Goal: Check status: Check status

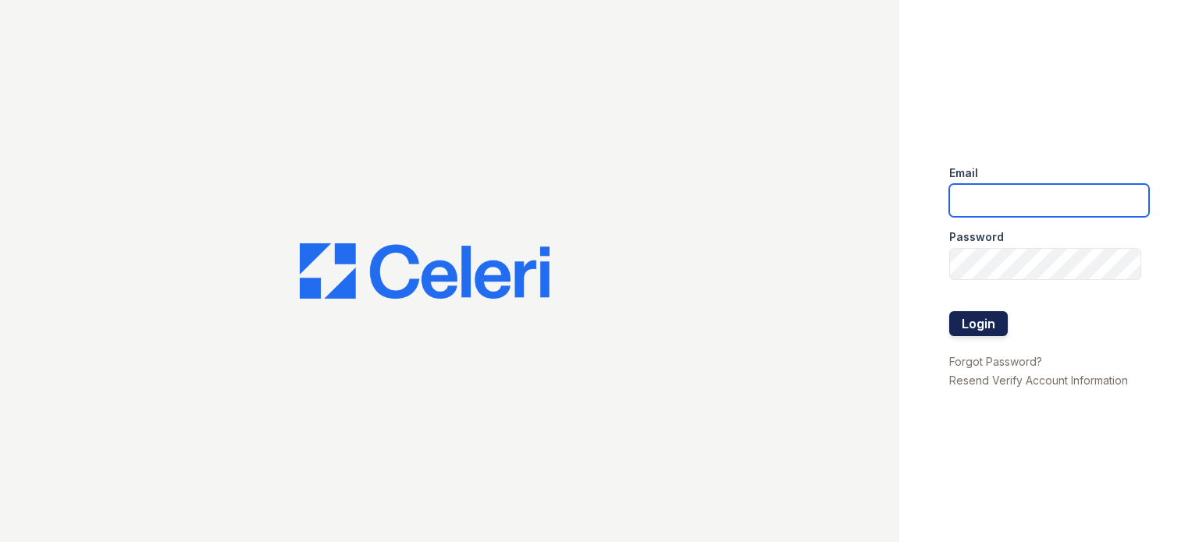
type input "sidney.contee@greystar.com"
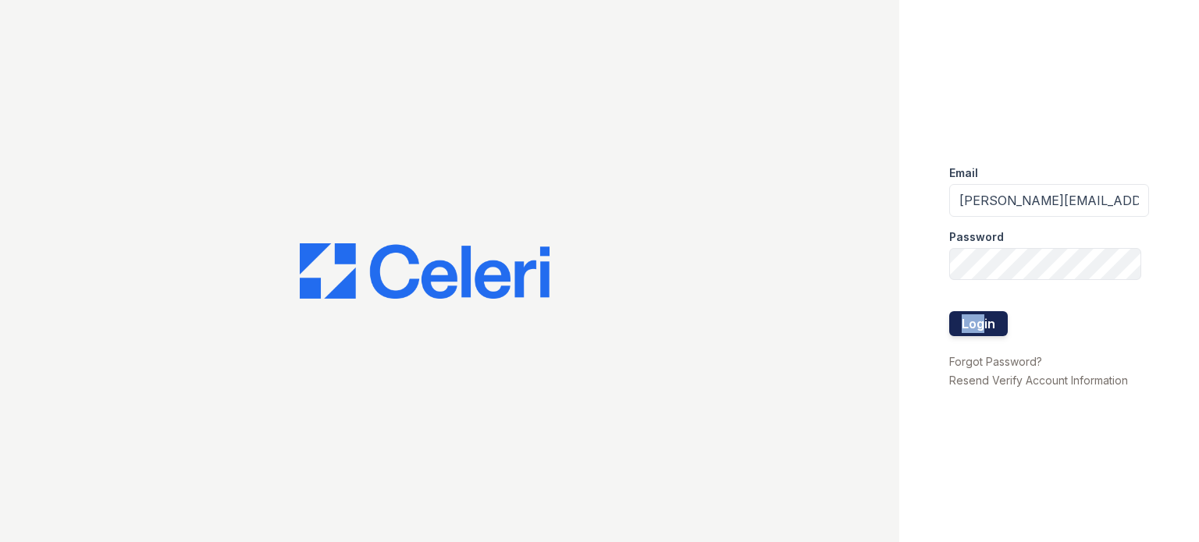
click at [976, 312] on form "Email sidney.contee@greystar.com Password Login" at bounding box center [1049, 253] width 200 height 200
click at [972, 322] on button "Login" at bounding box center [978, 323] width 59 height 25
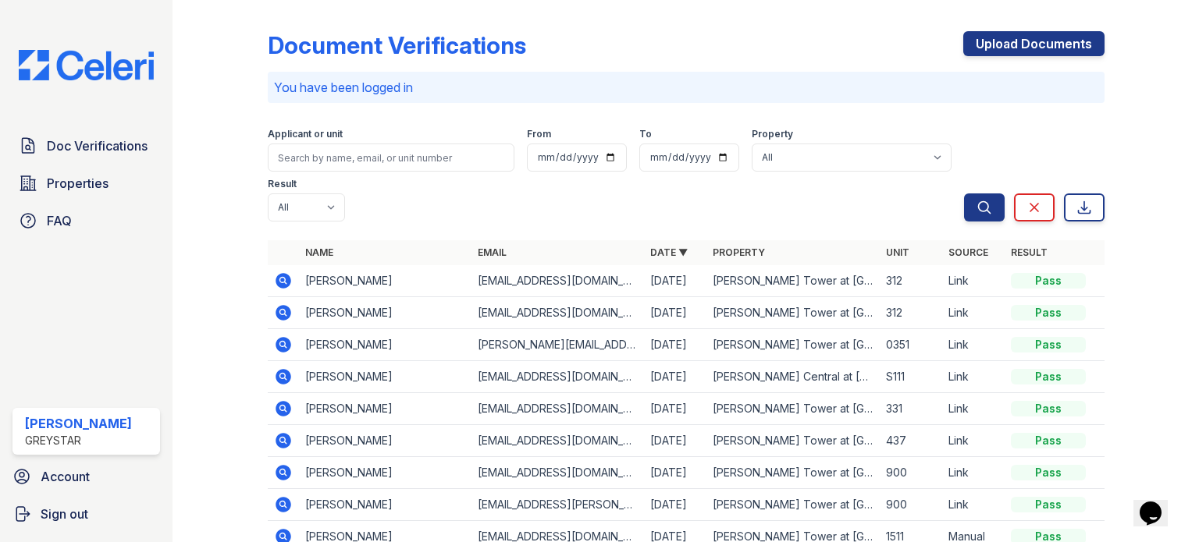
click at [283, 283] on icon at bounding box center [283, 281] width 19 height 19
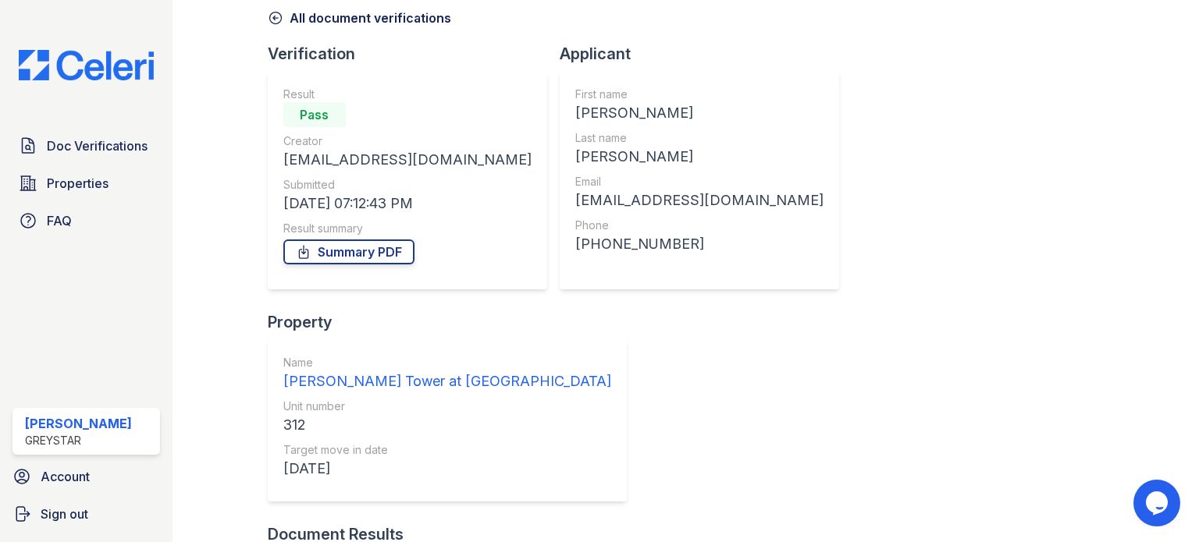
scroll to position [229, 0]
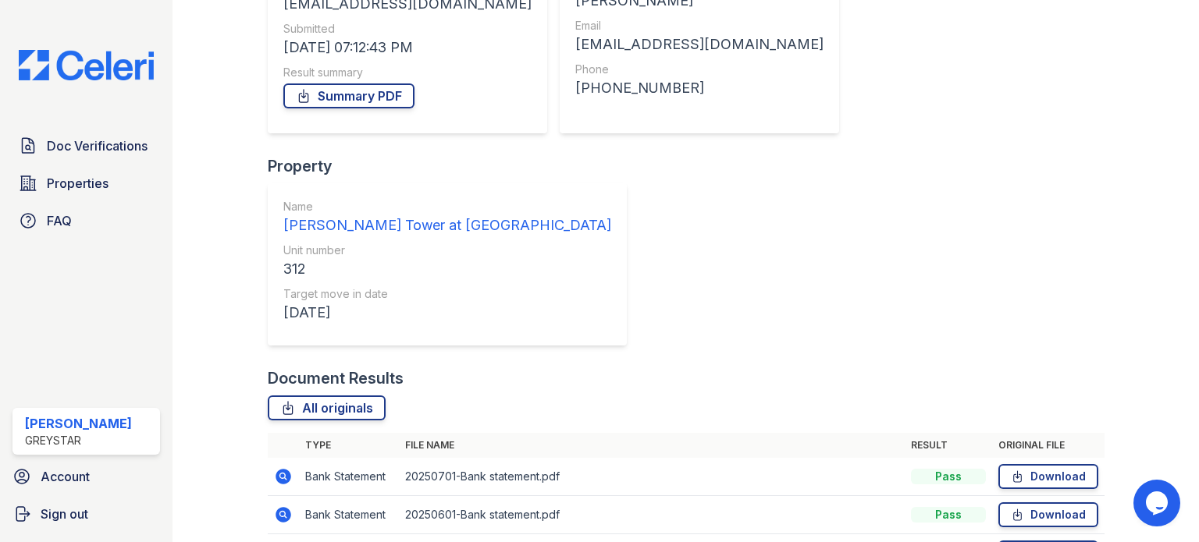
click at [278, 467] on icon at bounding box center [283, 476] width 19 height 19
